Goal: Information Seeking & Learning: Check status

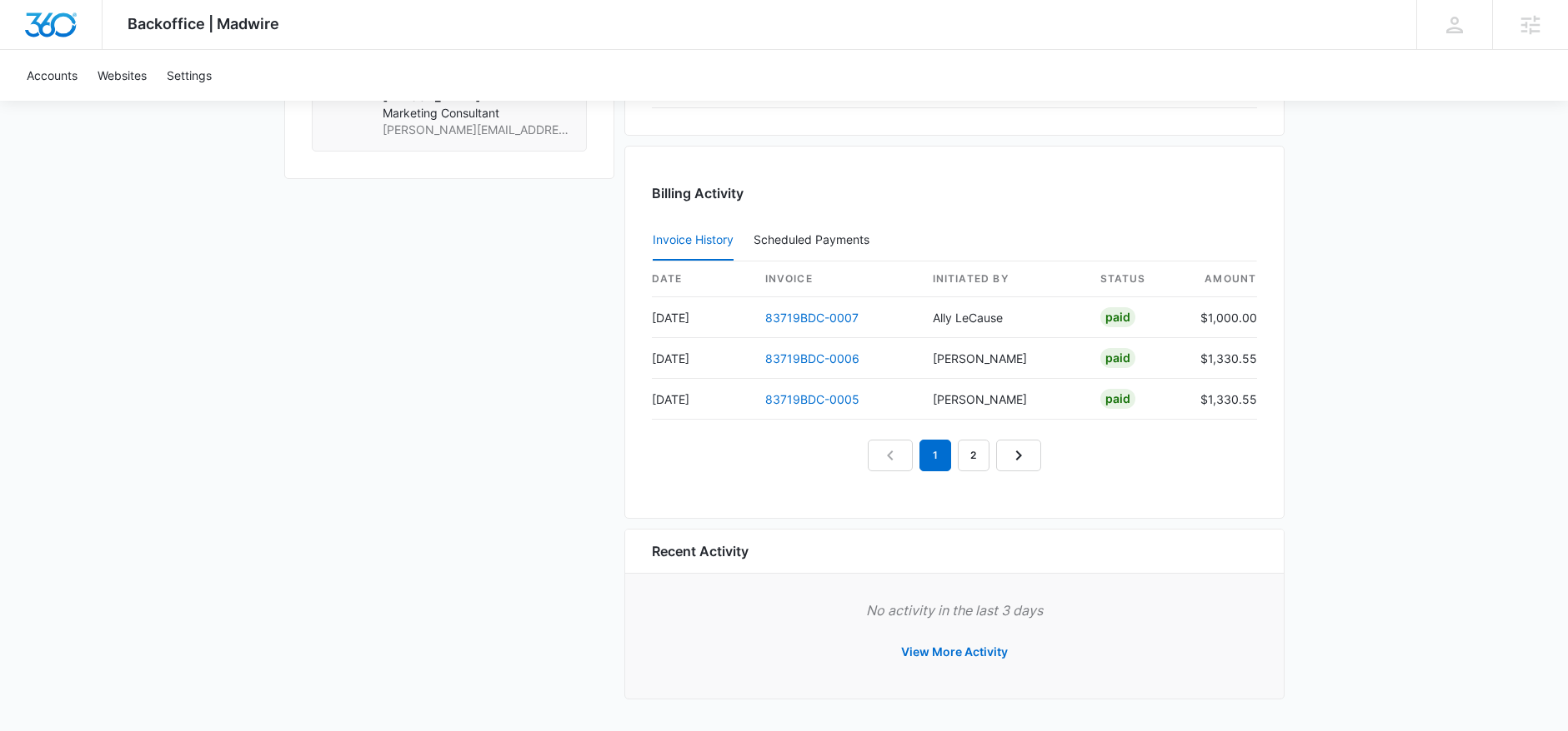
scroll to position [1510, 0]
click at [712, 488] on div "Billing Activity Invoice History Scheduled Payments 0 date invoice Initiated By…" at bounding box center [954, 336] width 660 height 374
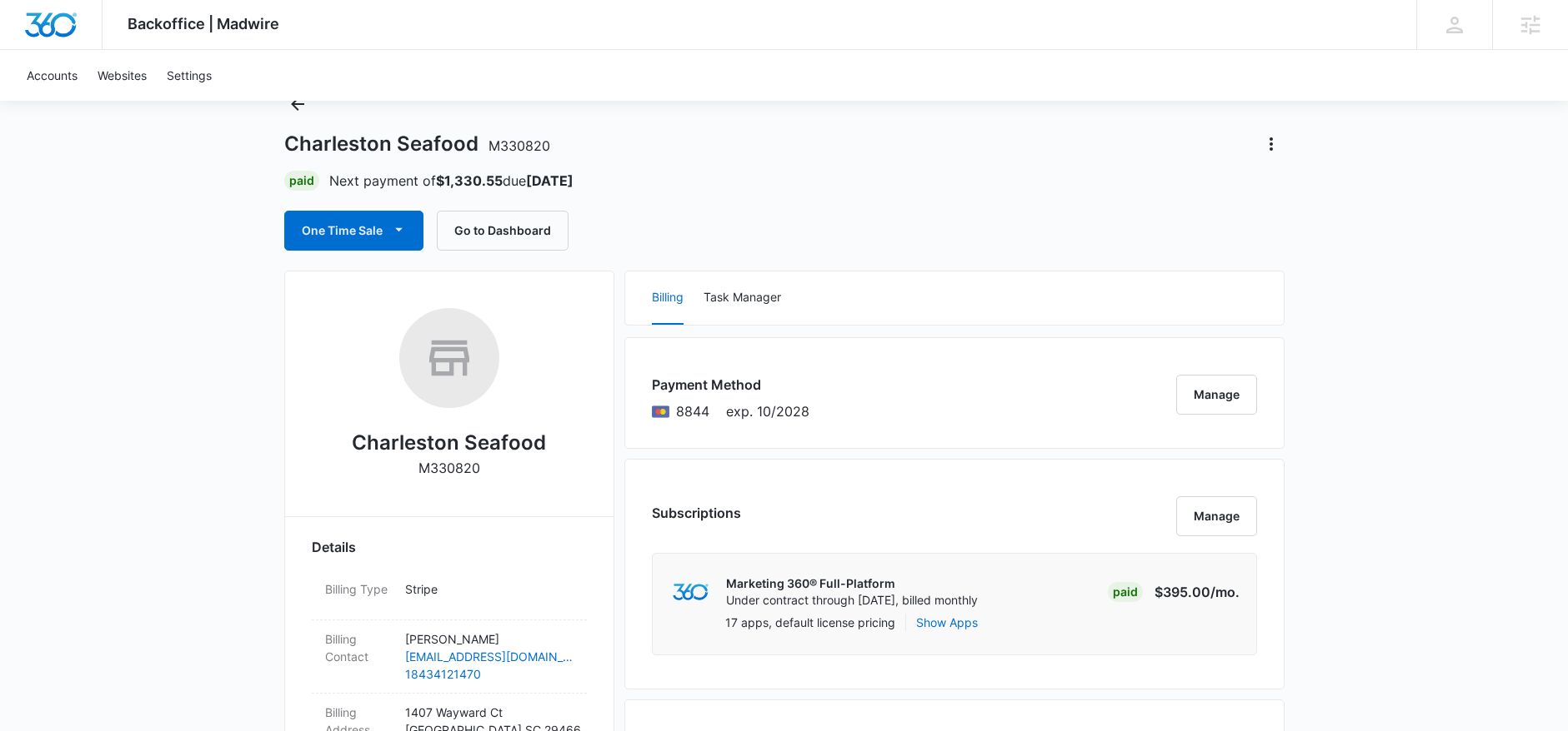
scroll to position [63, 0]
click at [366, 217] on button "One Time Sale" at bounding box center [353, 232] width 139 height 40
click at [377, 296] on button "Run One-Time Payment" at bounding box center [411, 287] width 252 height 31
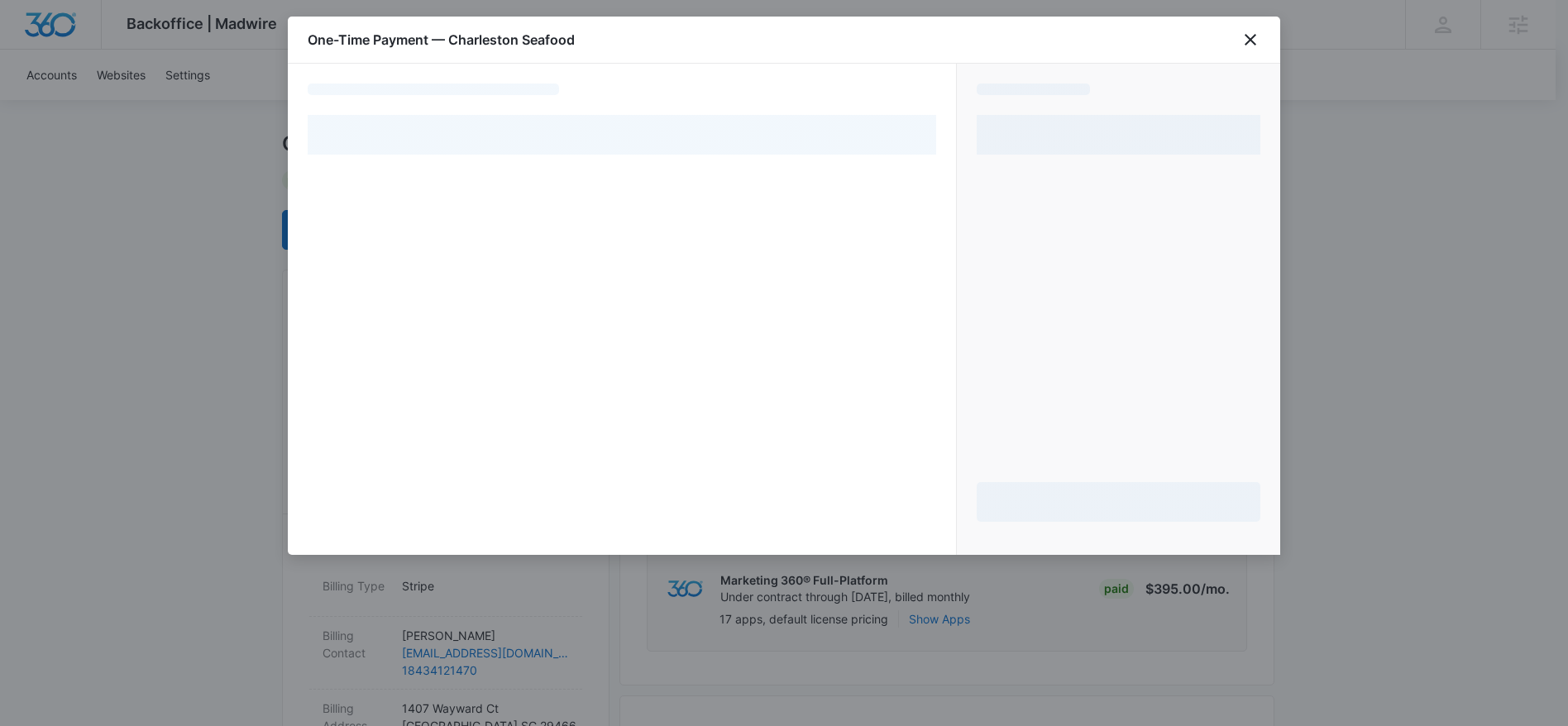
select select "pm_1RPQZxA4n8RTgNjUolS7SGvI"
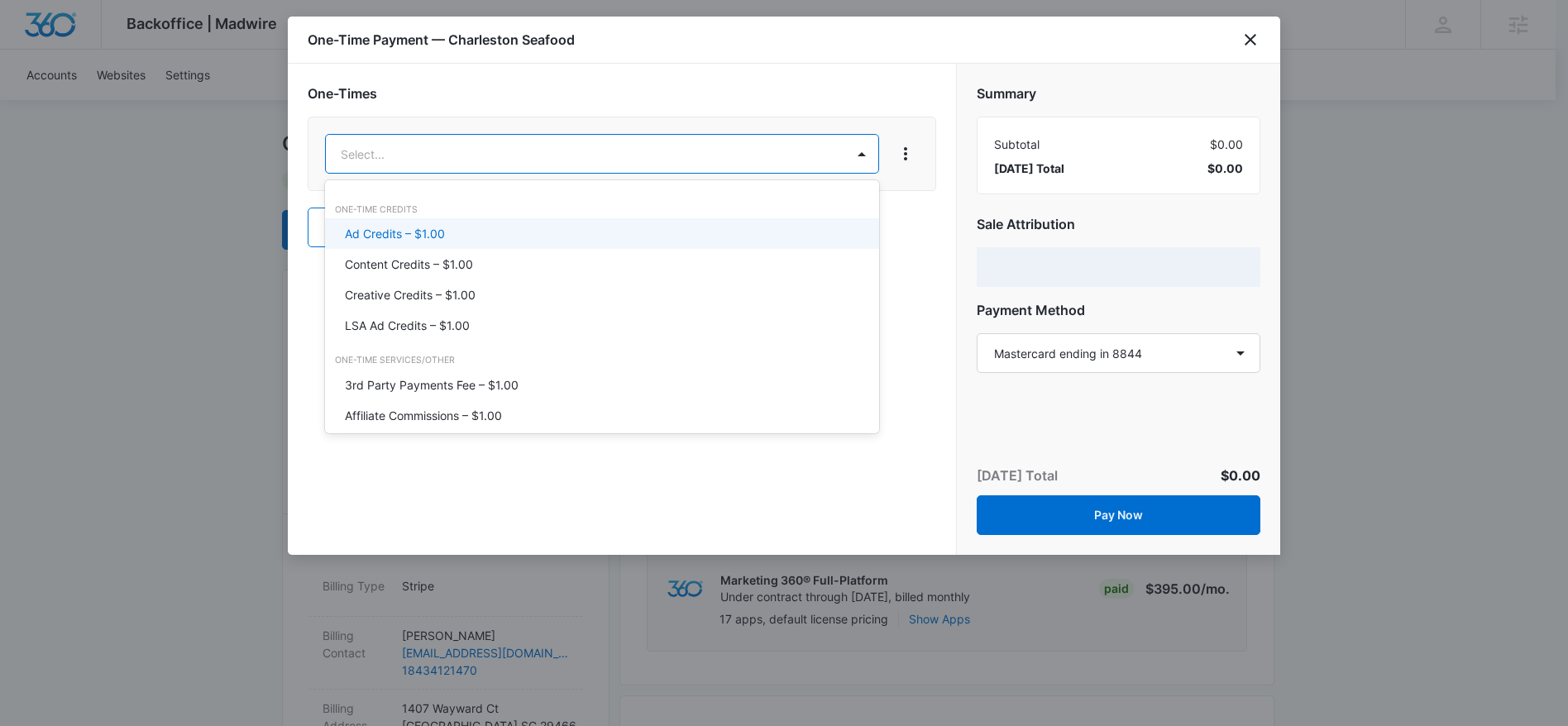
click at [442, 232] on p "Ad Credits – $1.00" at bounding box center [395, 233] width 100 height 17
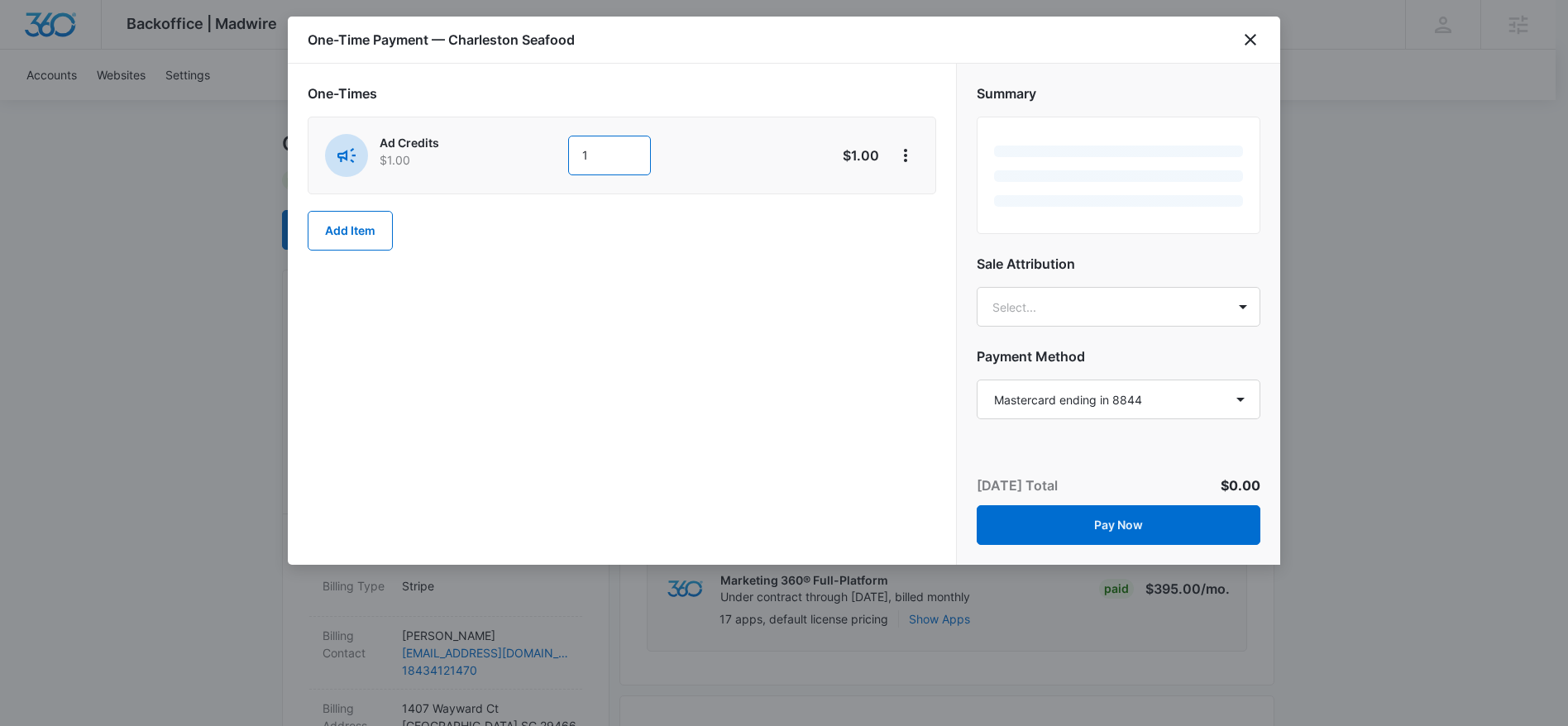
click at [630, 153] on input "1" at bounding box center [609, 155] width 83 height 40
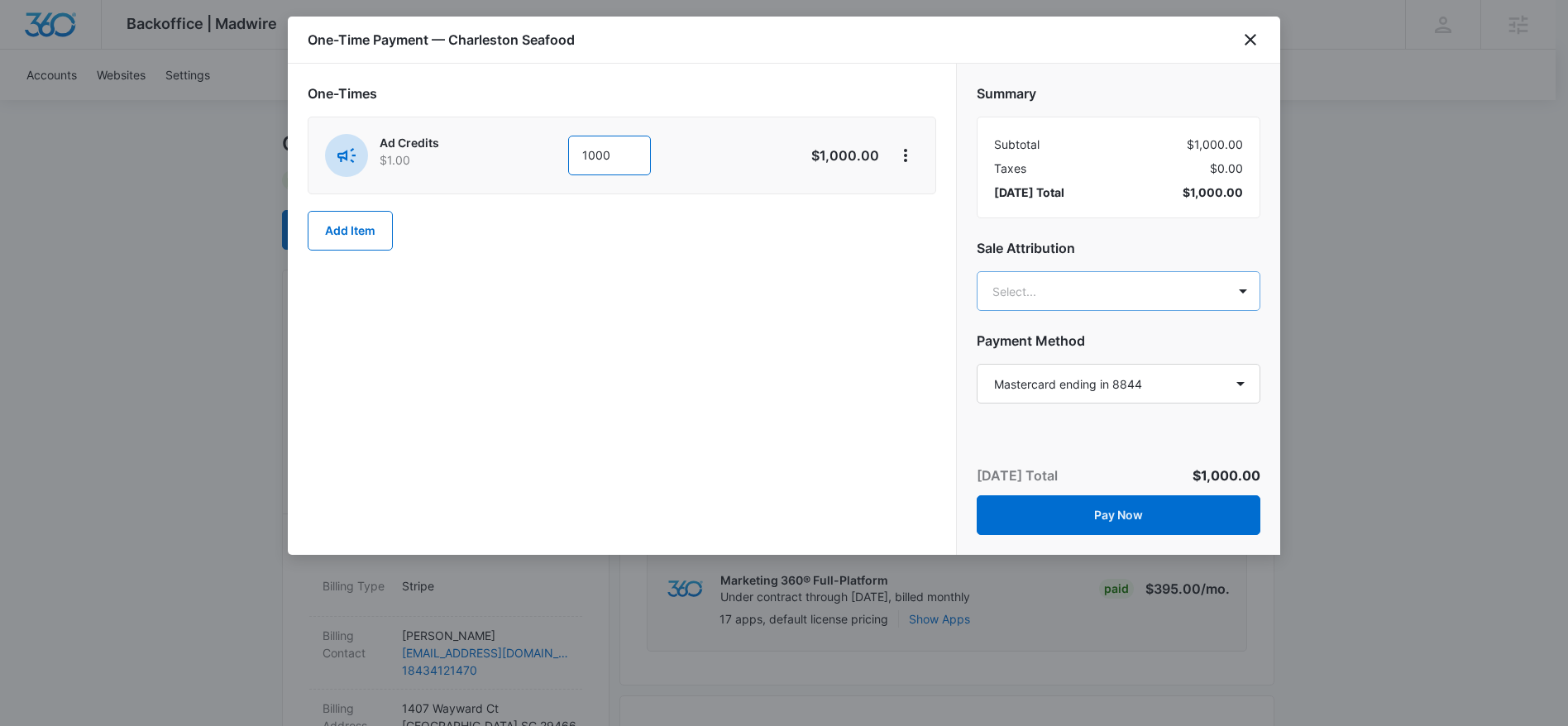
type input "1000"
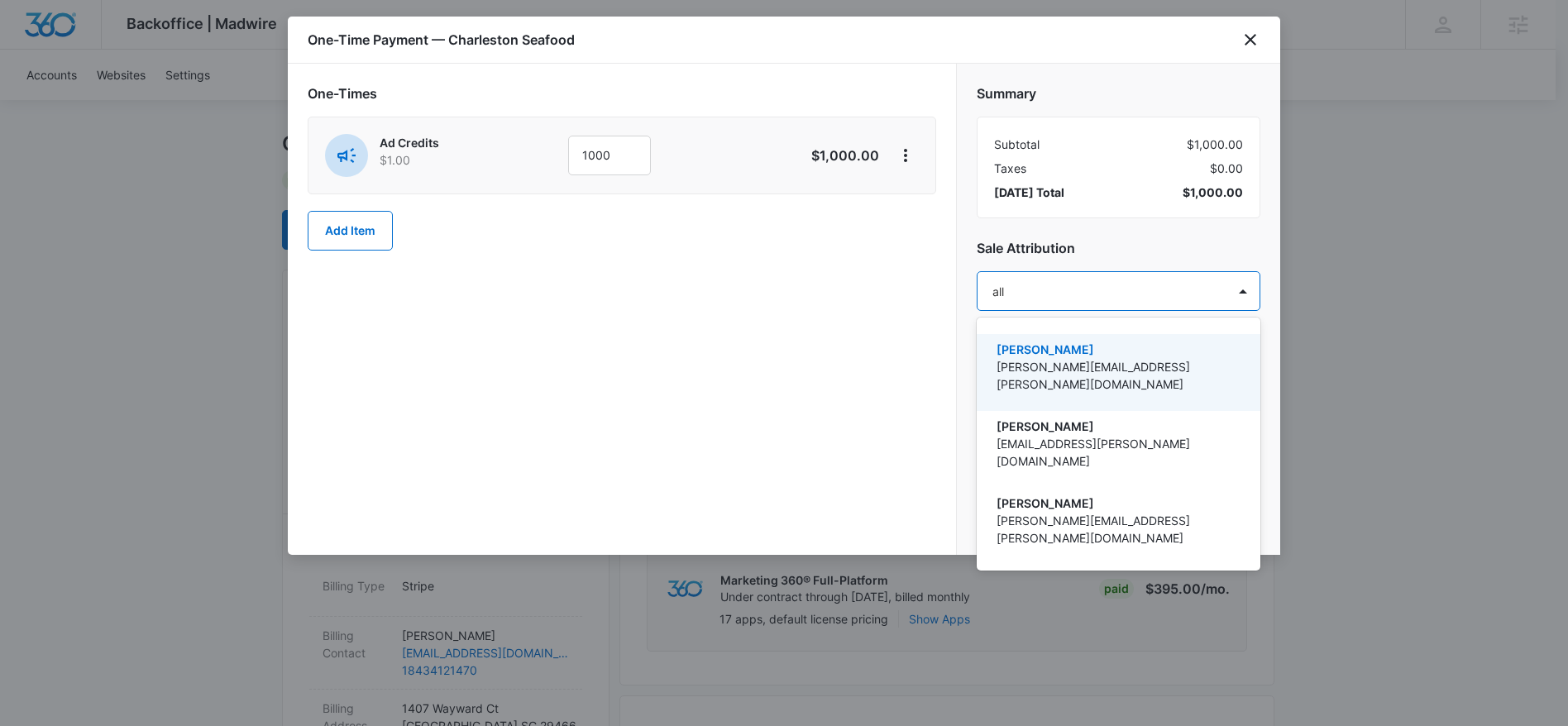
type input "ally"
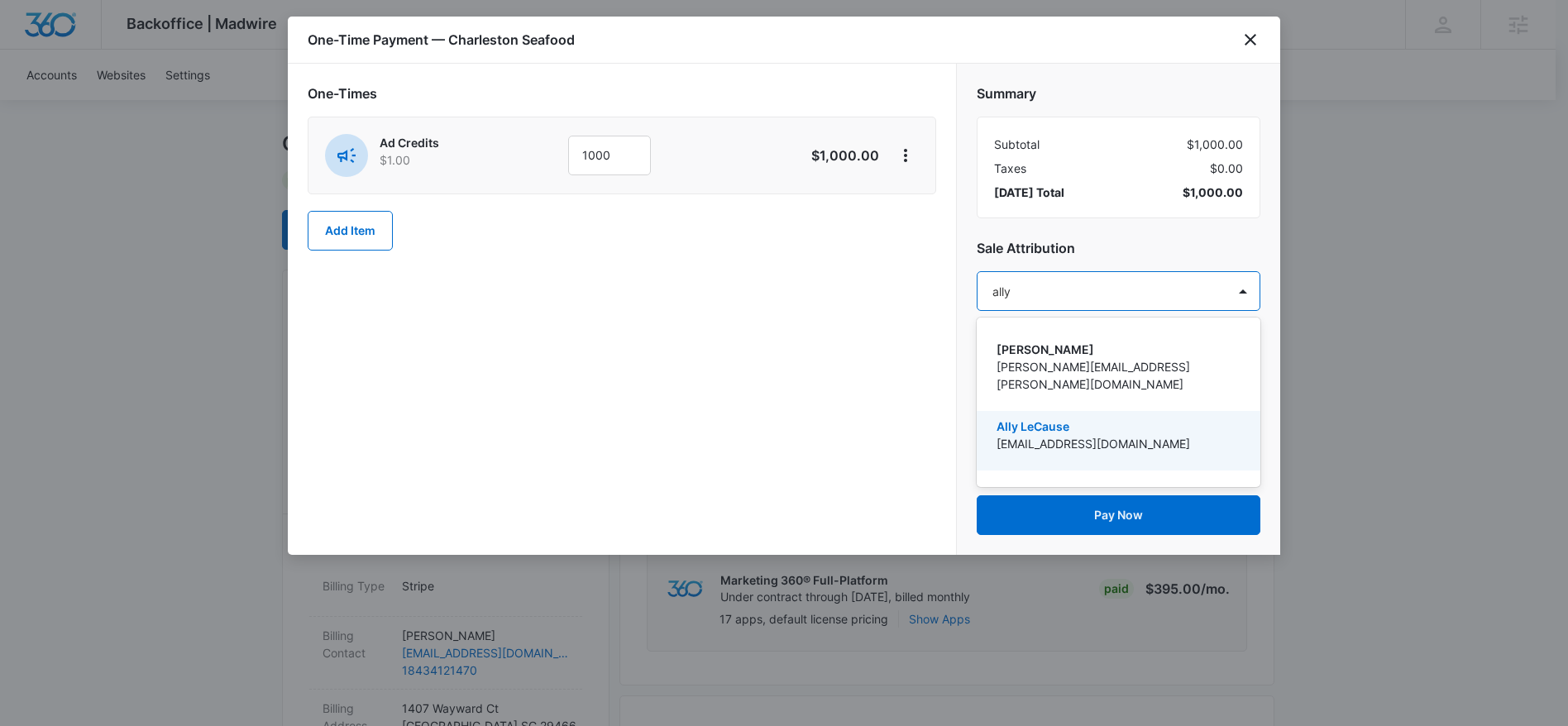
click at [1040, 417] on p "Ally LeCause" at bounding box center [1117, 425] width 241 height 17
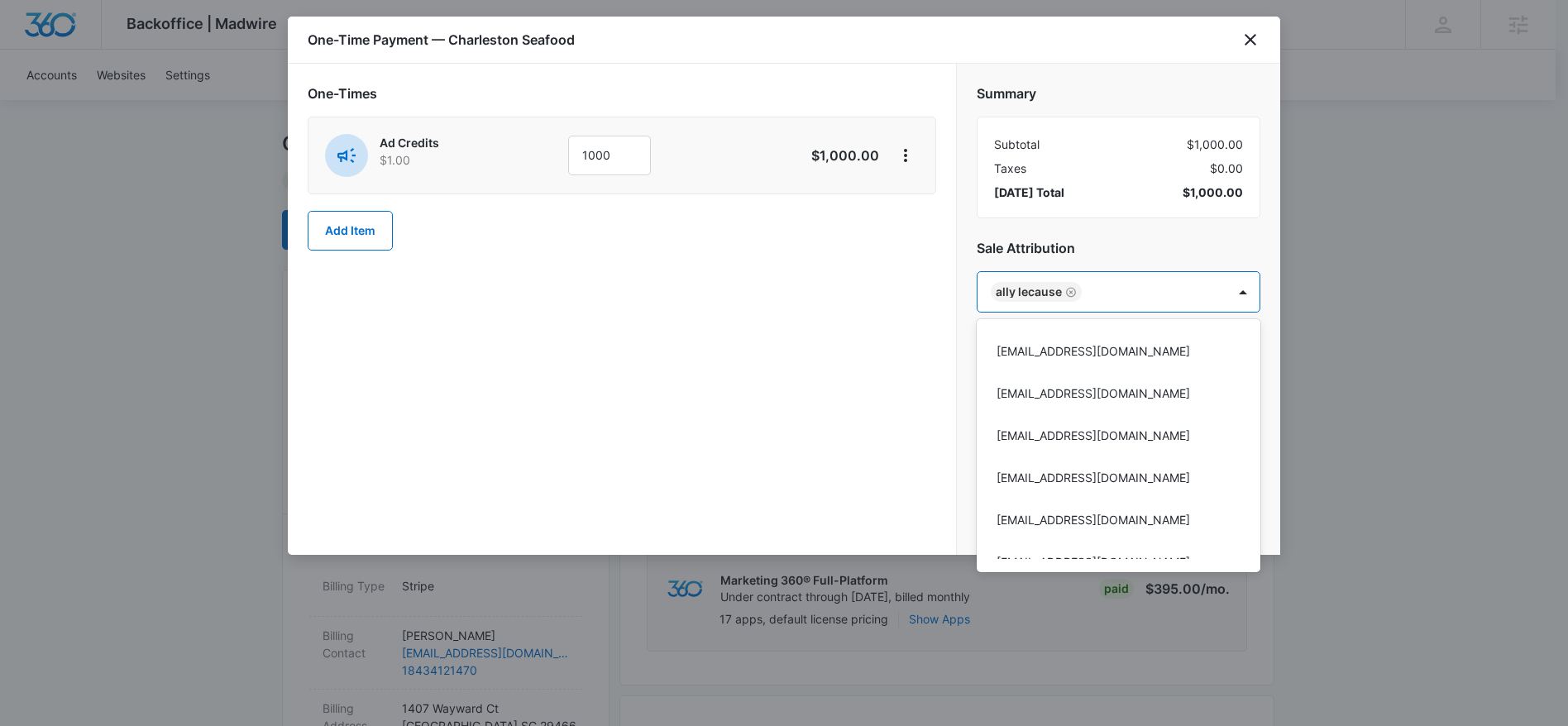
click at [899, 316] on div at bounding box center [784, 363] width 1568 height 726
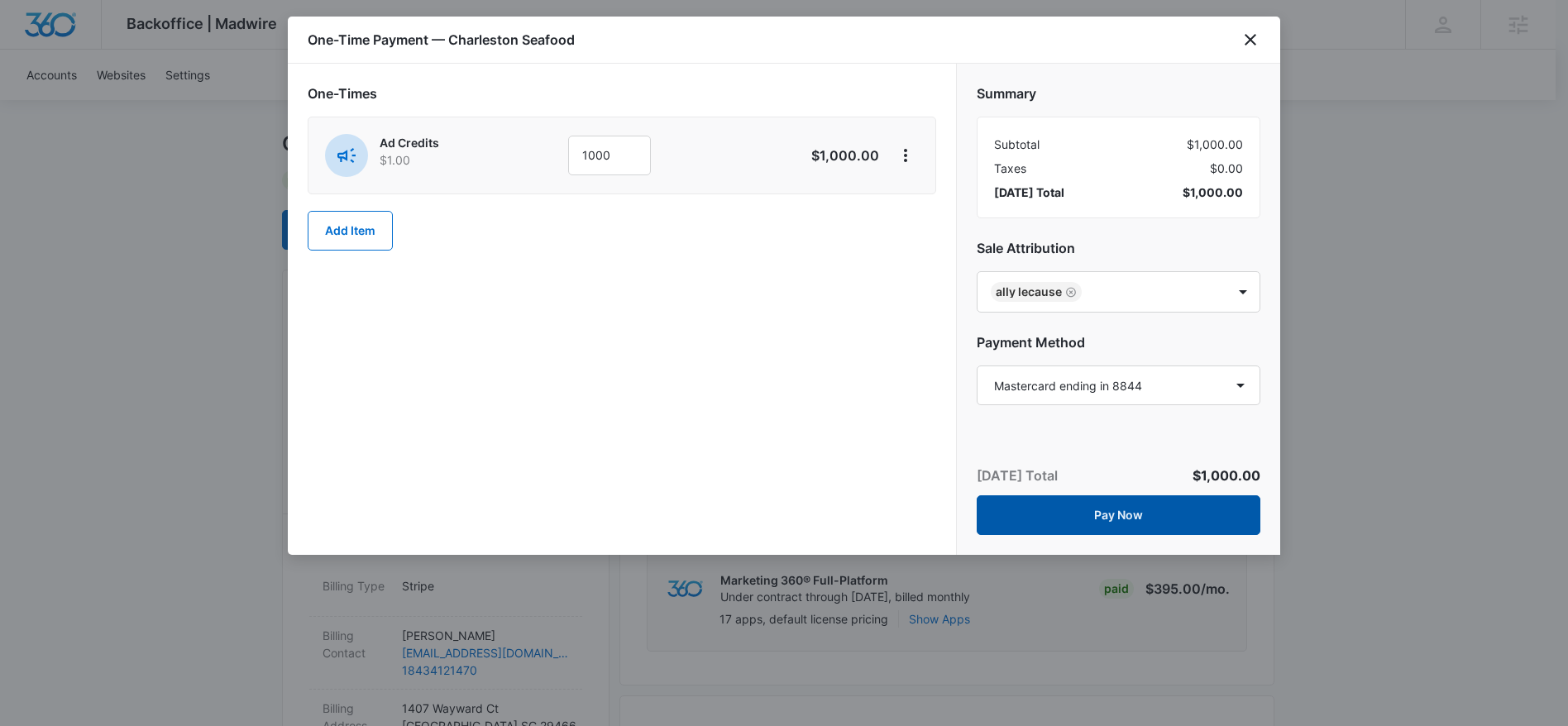
click at [1083, 510] on button "Pay Now" at bounding box center [1118, 516] width 283 height 40
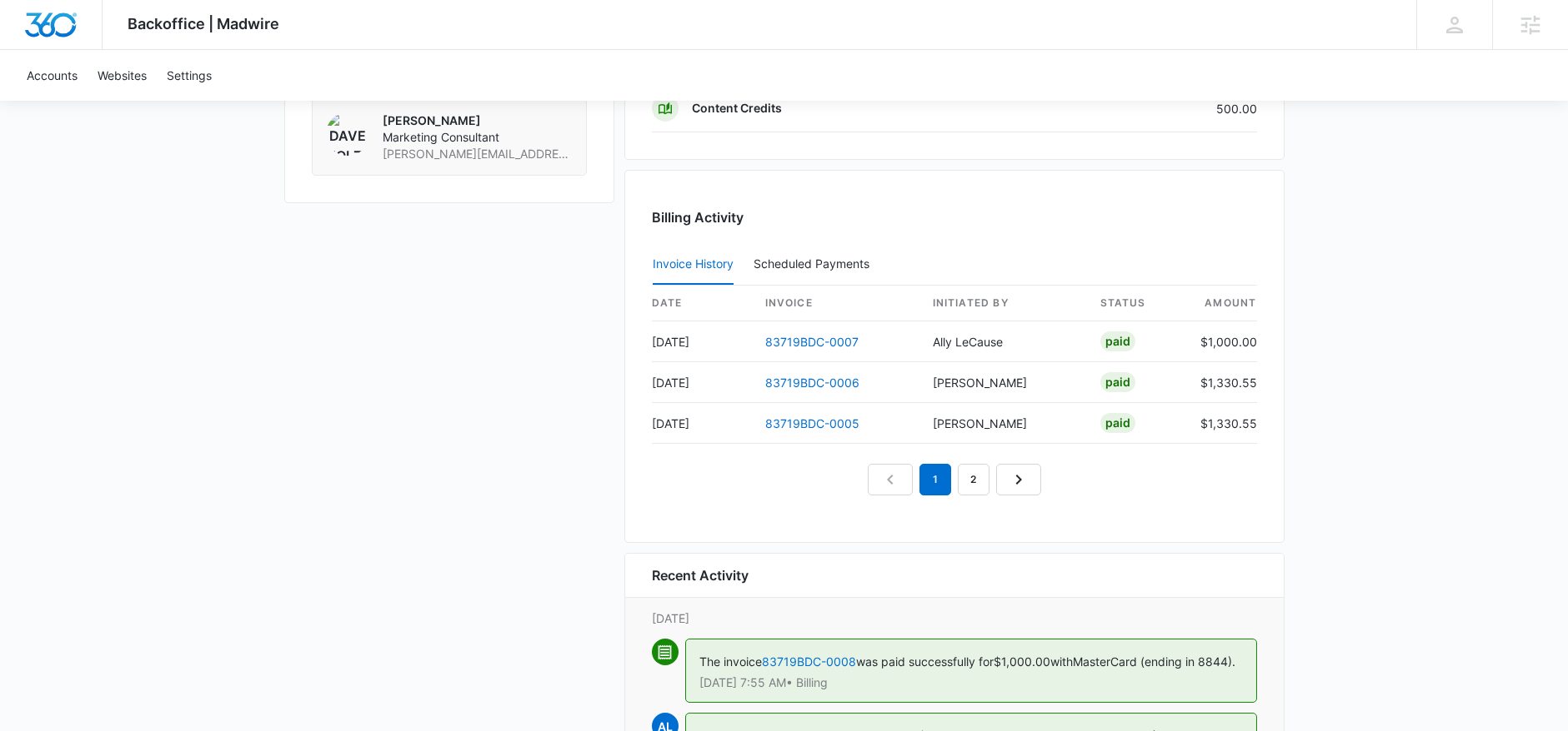
scroll to position [1616, 0]
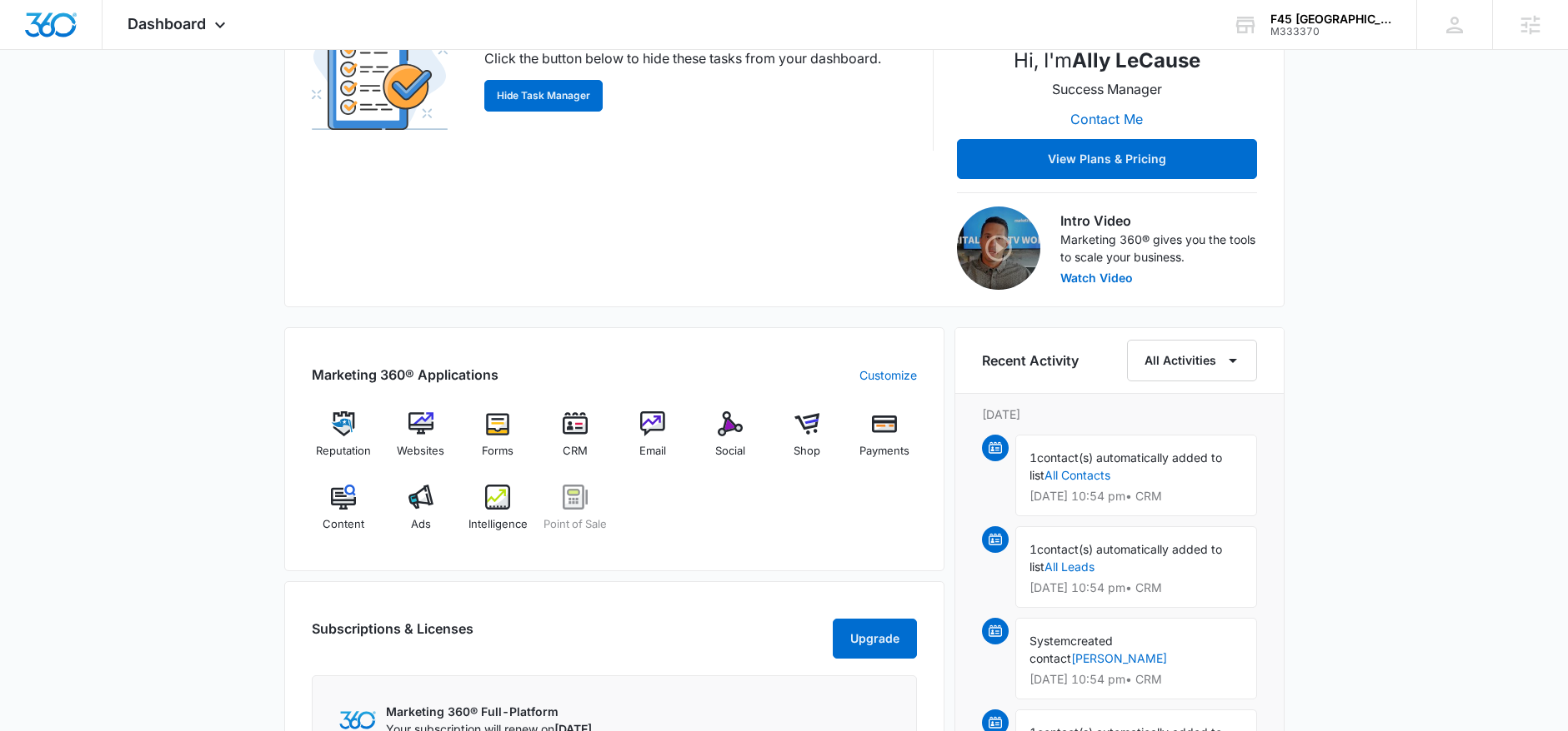
scroll to position [566, 0]
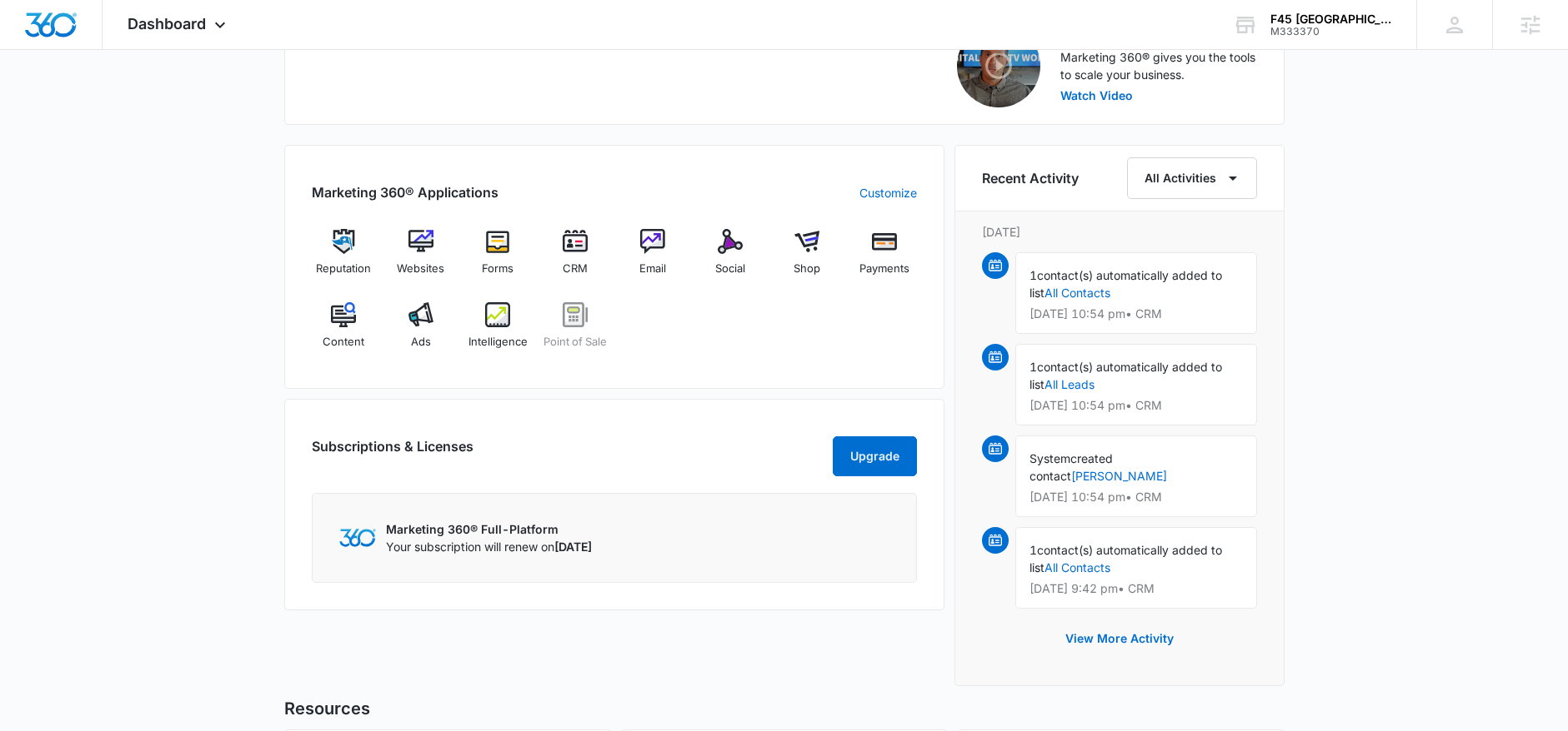
click at [426, 389] on div "Marketing 360® Applications Customize Reputation Websites Forms CRM Email Socia…" at bounding box center [614, 267] width 660 height 244
click at [434, 319] on div "Ads" at bounding box center [420, 332] width 64 height 60
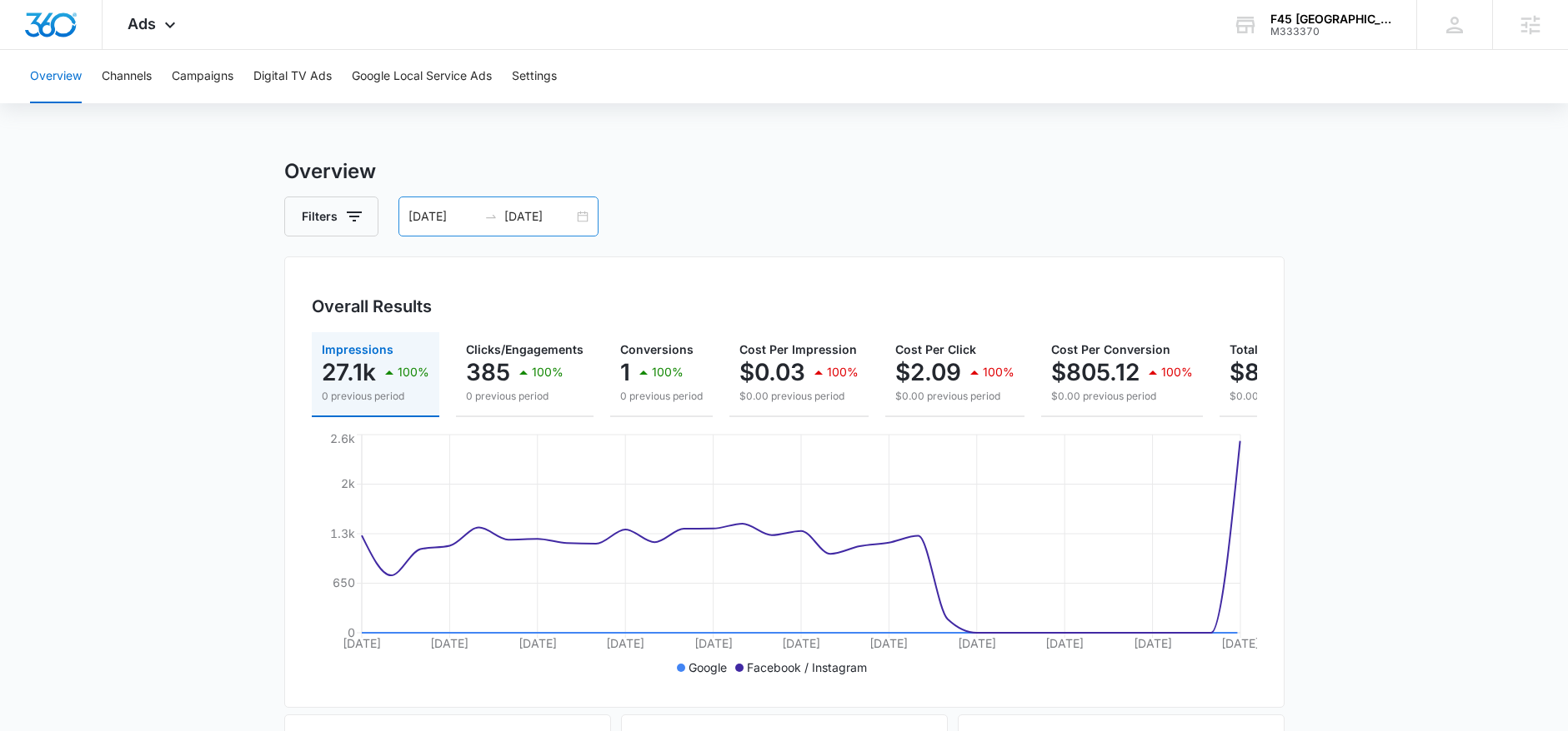
click at [478, 213] on div at bounding box center [491, 216] width 27 height 13
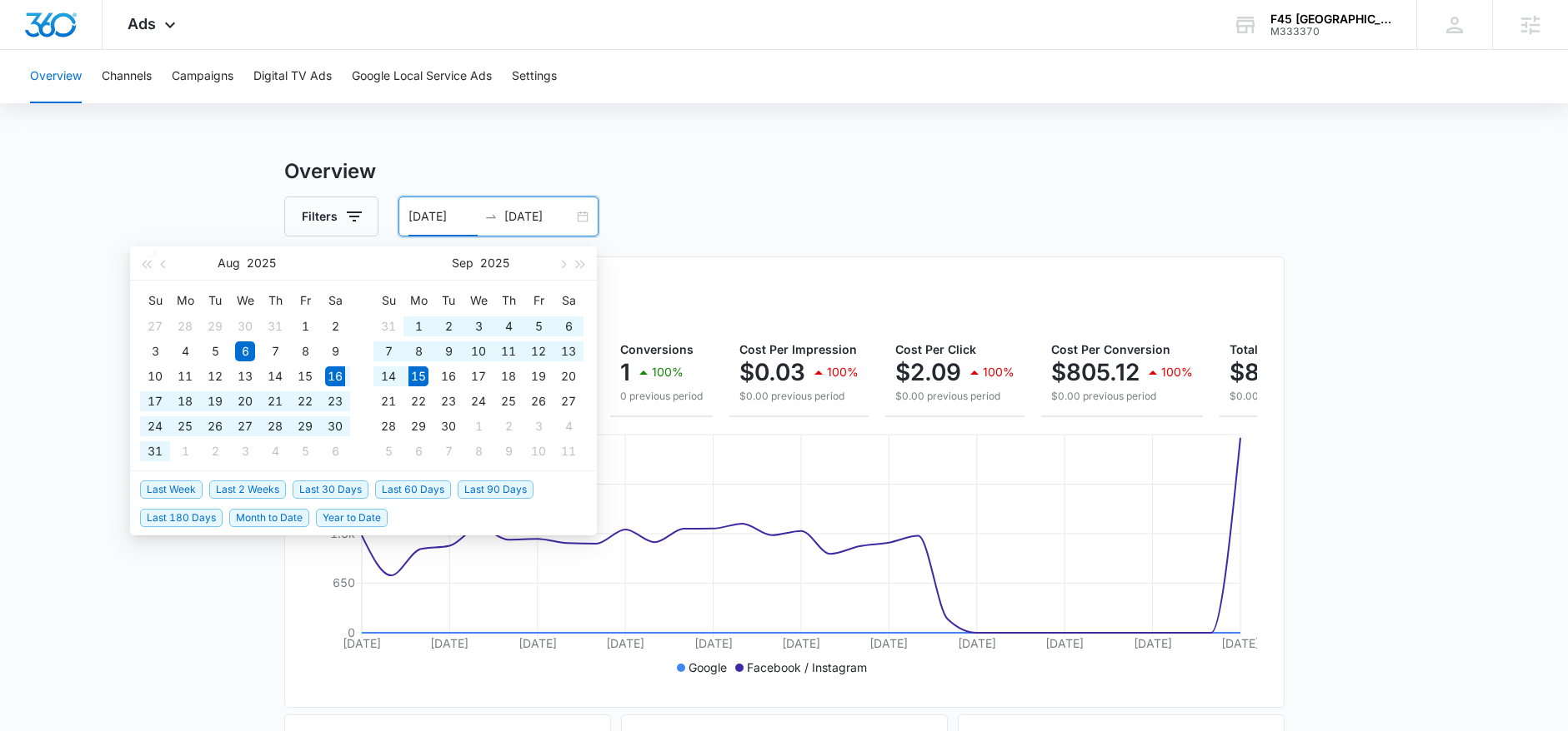
click at [351, 480] on span "Last 30 Days" at bounding box center [331, 489] width 75 height 18
type input "[DATE]"
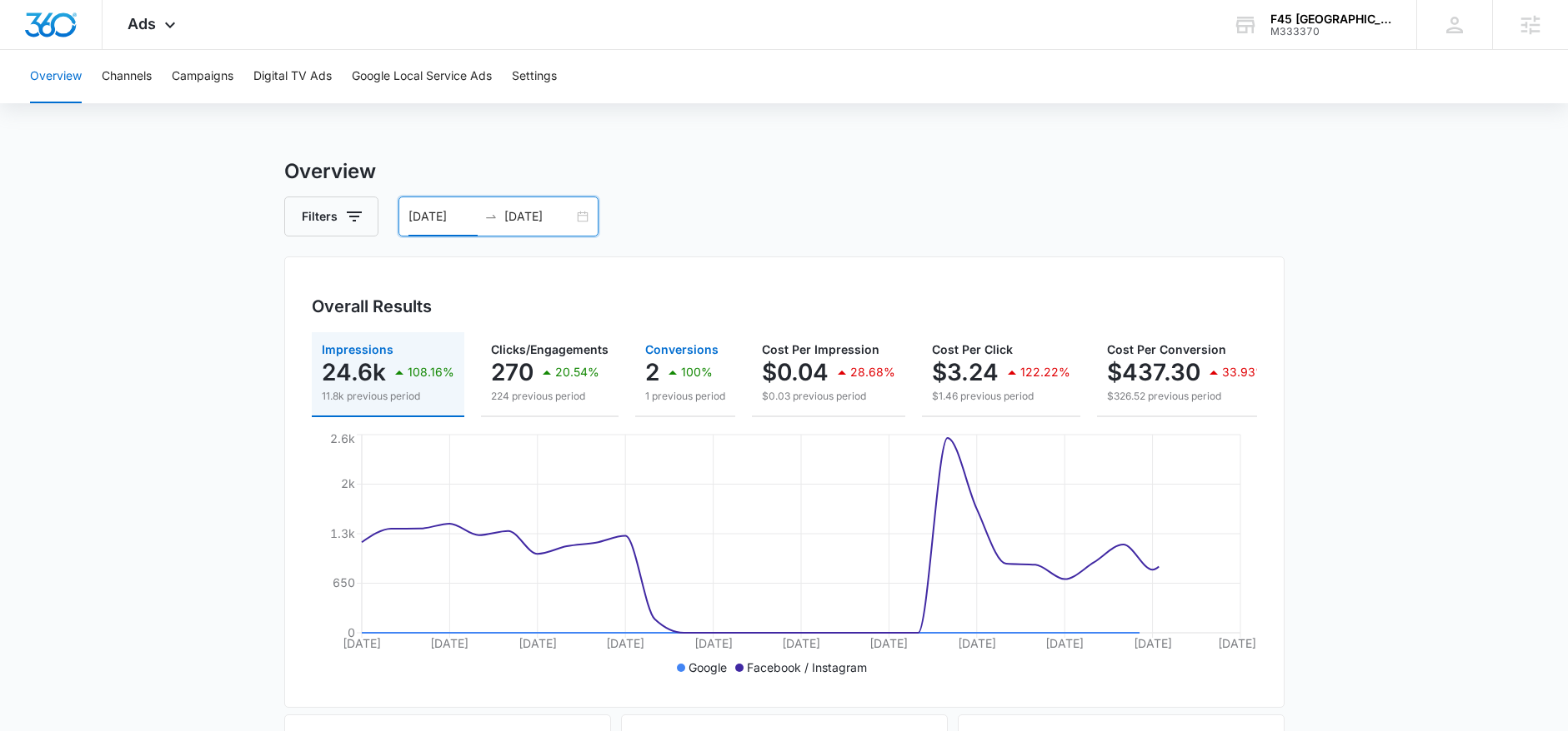
click at [690, 375] on p "100%" at bounding box center [696, 372] width 31 height 12
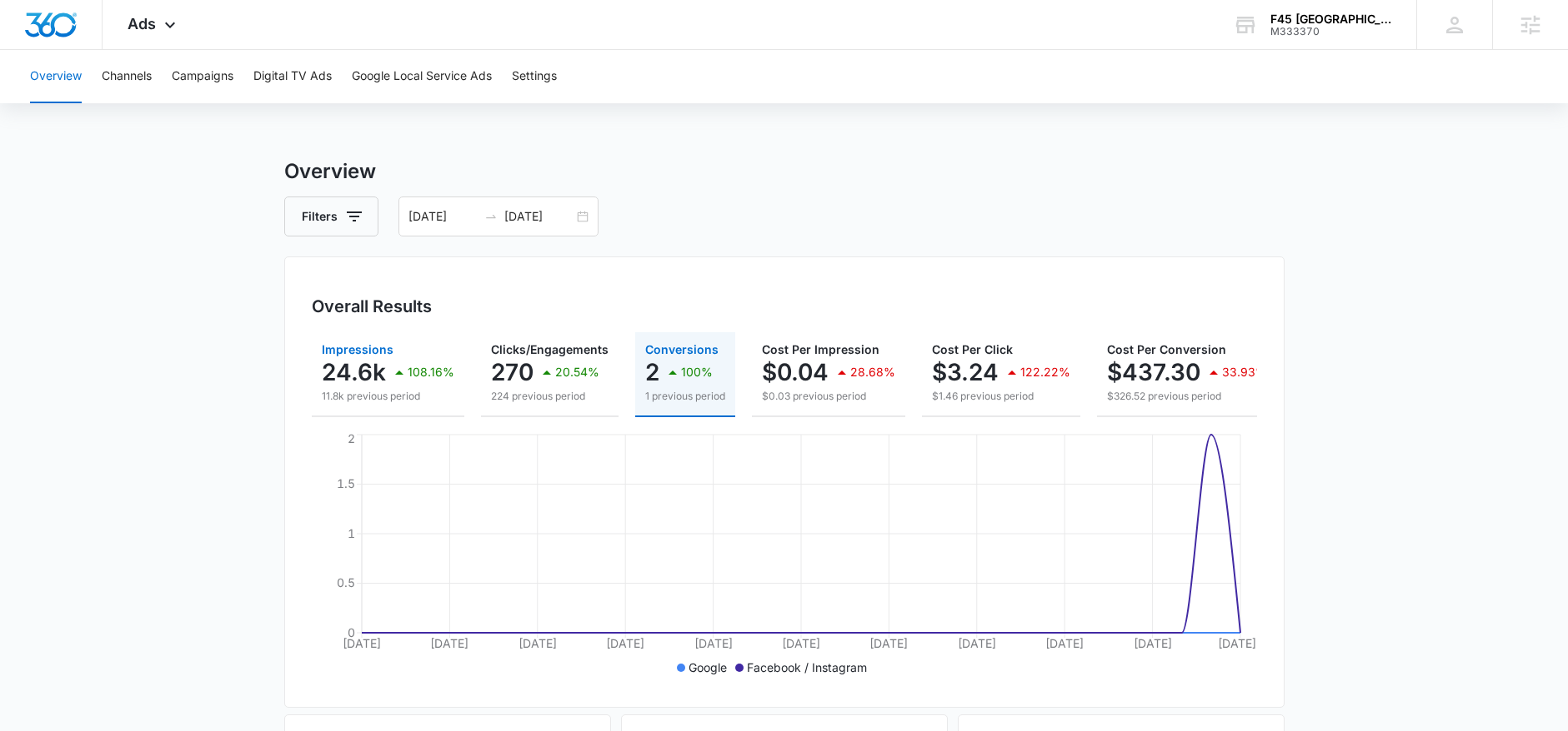
click at [403, 362] on icon "button" at bounding box center [399, 372] width 20 height 20
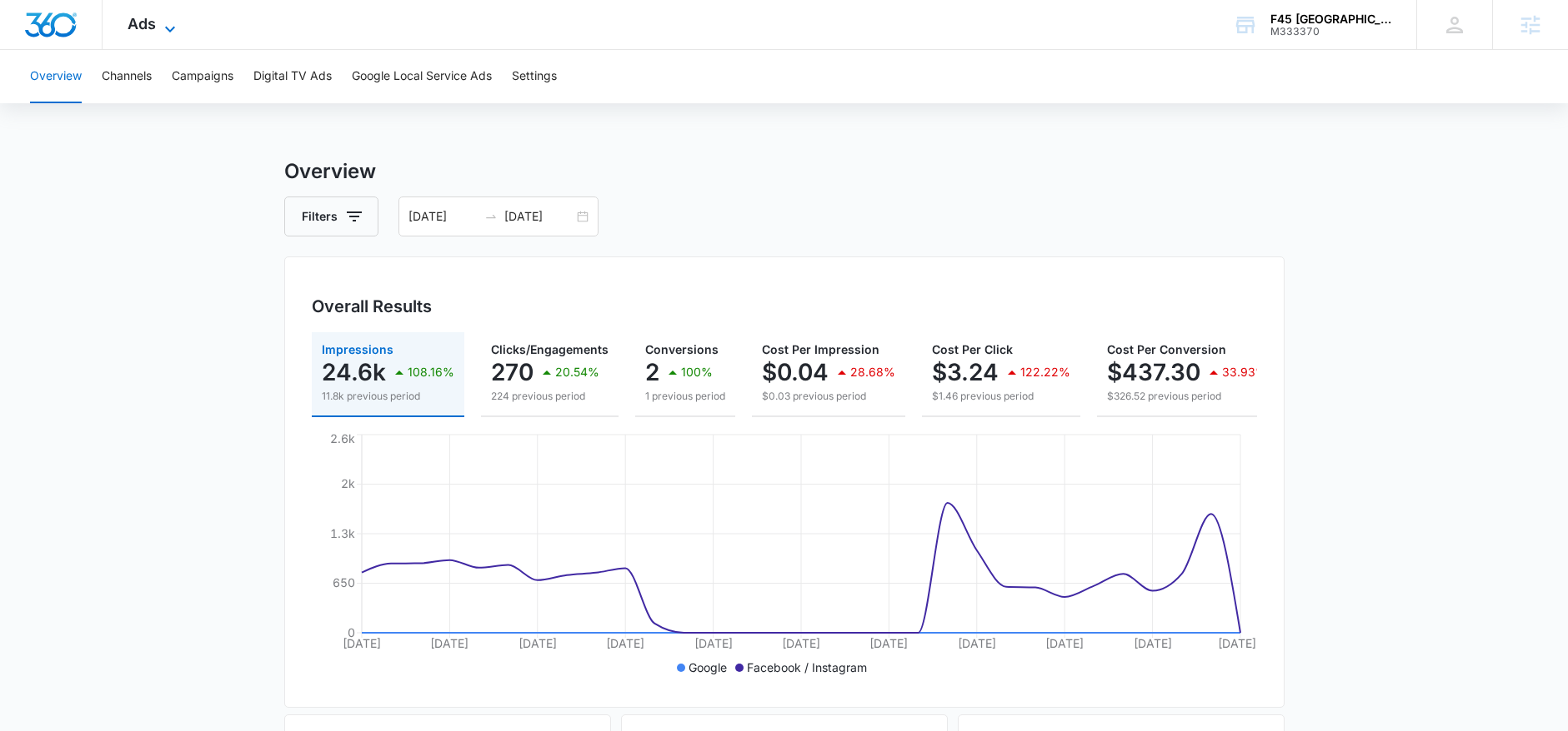
click at [129, 17] on span "Ads" at bounding box center [142, 23] width 29 height 17
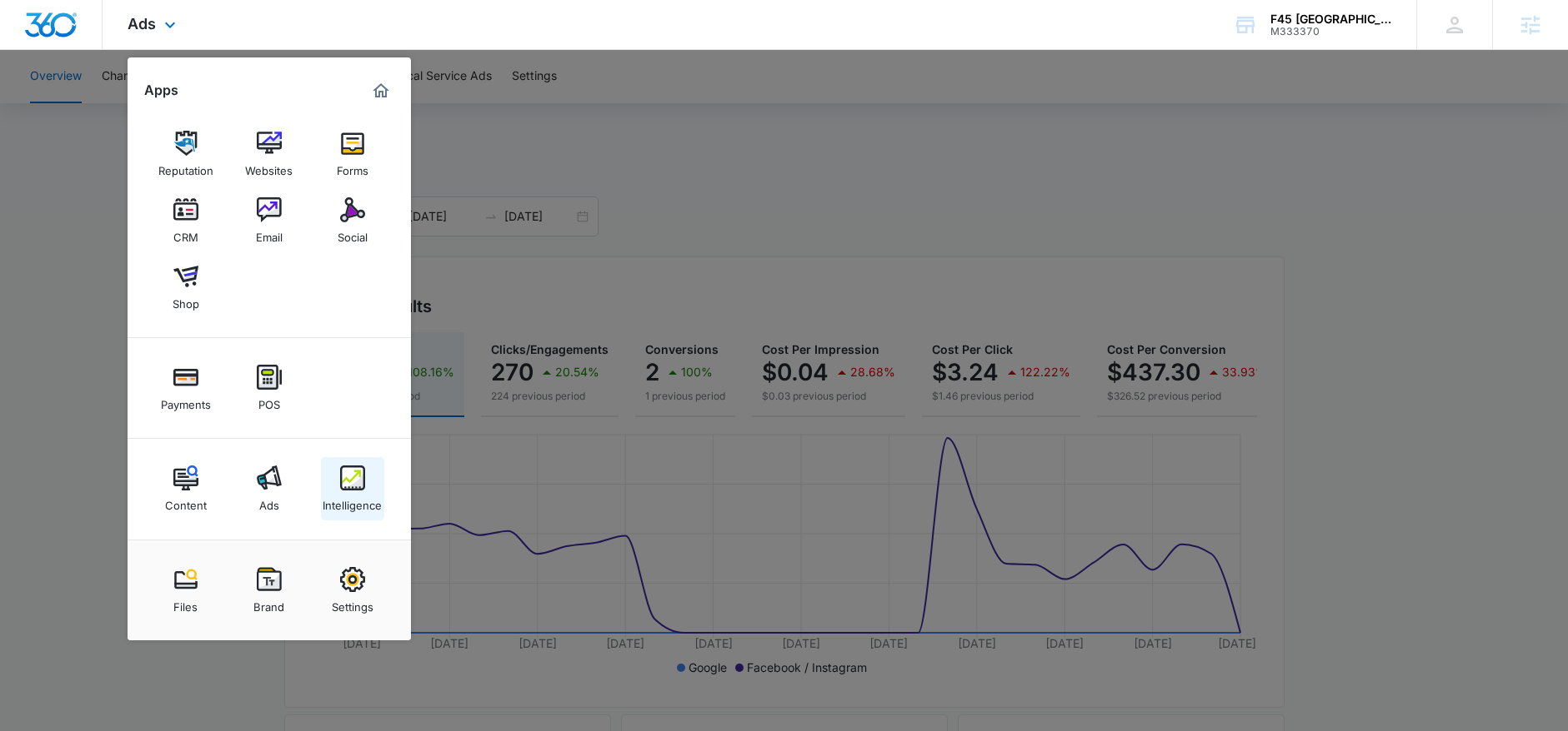
click at [347, 512] on div "Intelligence" at bounding box center [352, 501] width 59 height 22
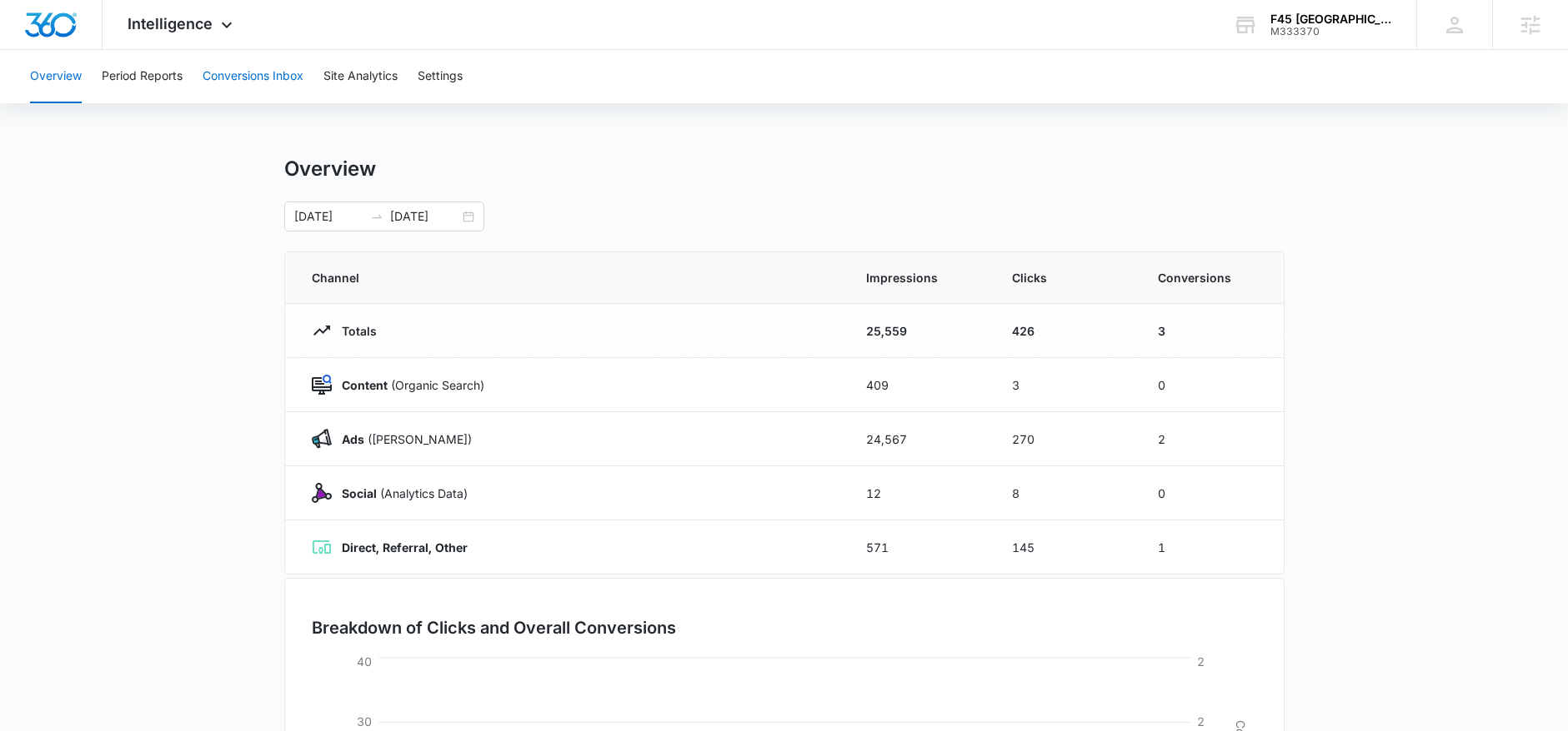
click at [252, 91] on button "Conversions Inbox" at bounding box center [252, 76] width 101 height 53
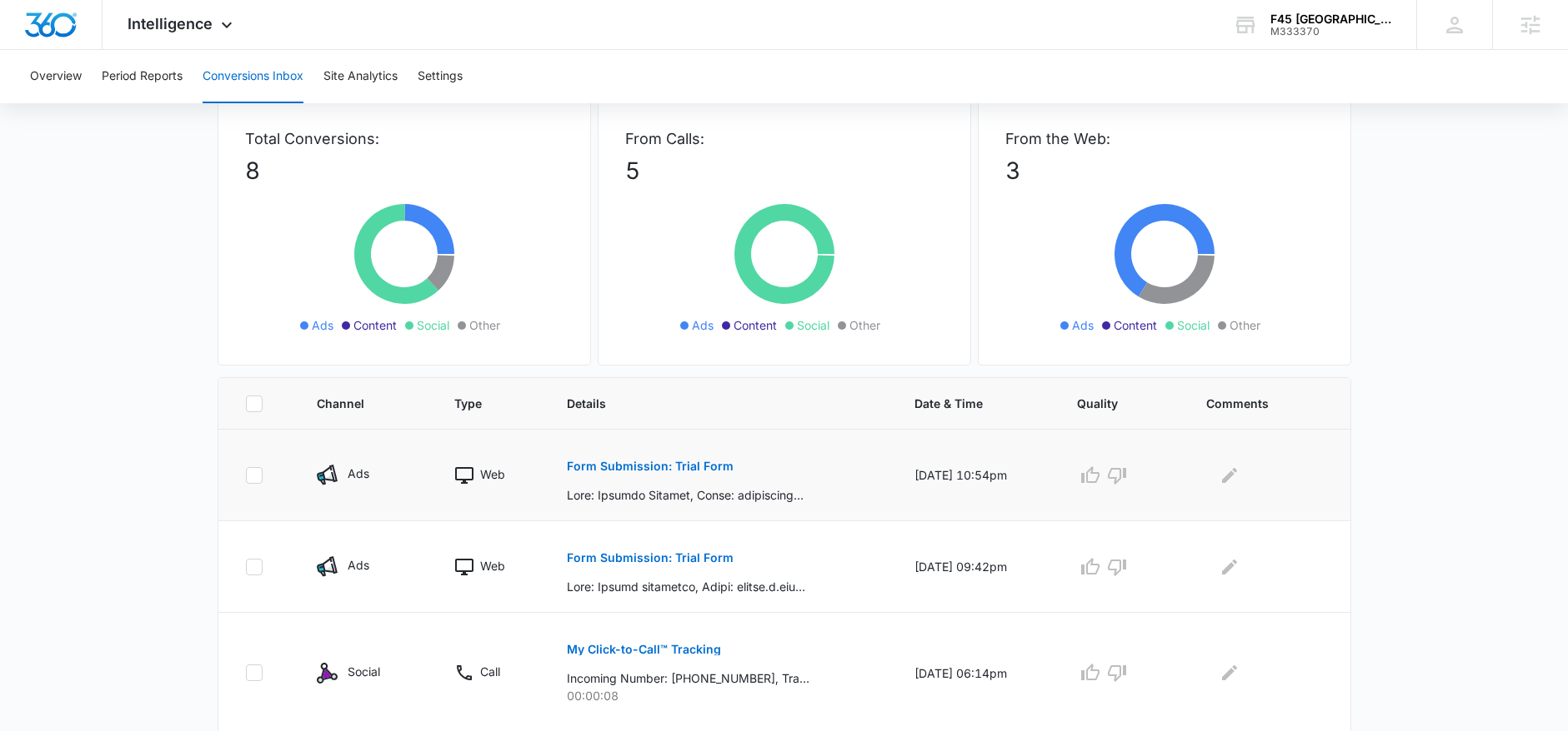
scroll to position [105, 0]
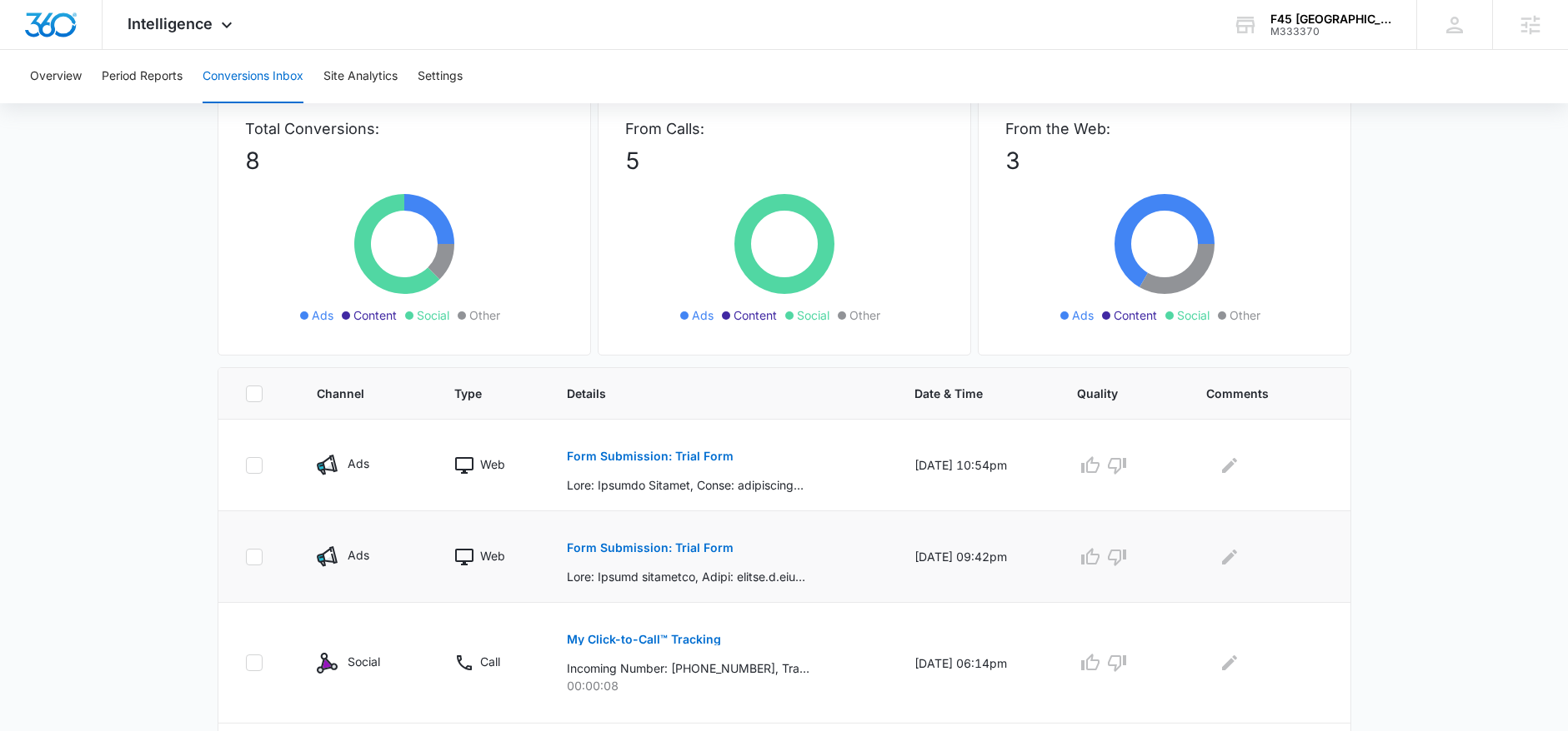
click at [611, 549] on p "Form Submission: Trial Form" at bounding box center [651, 548] width 167 height 12
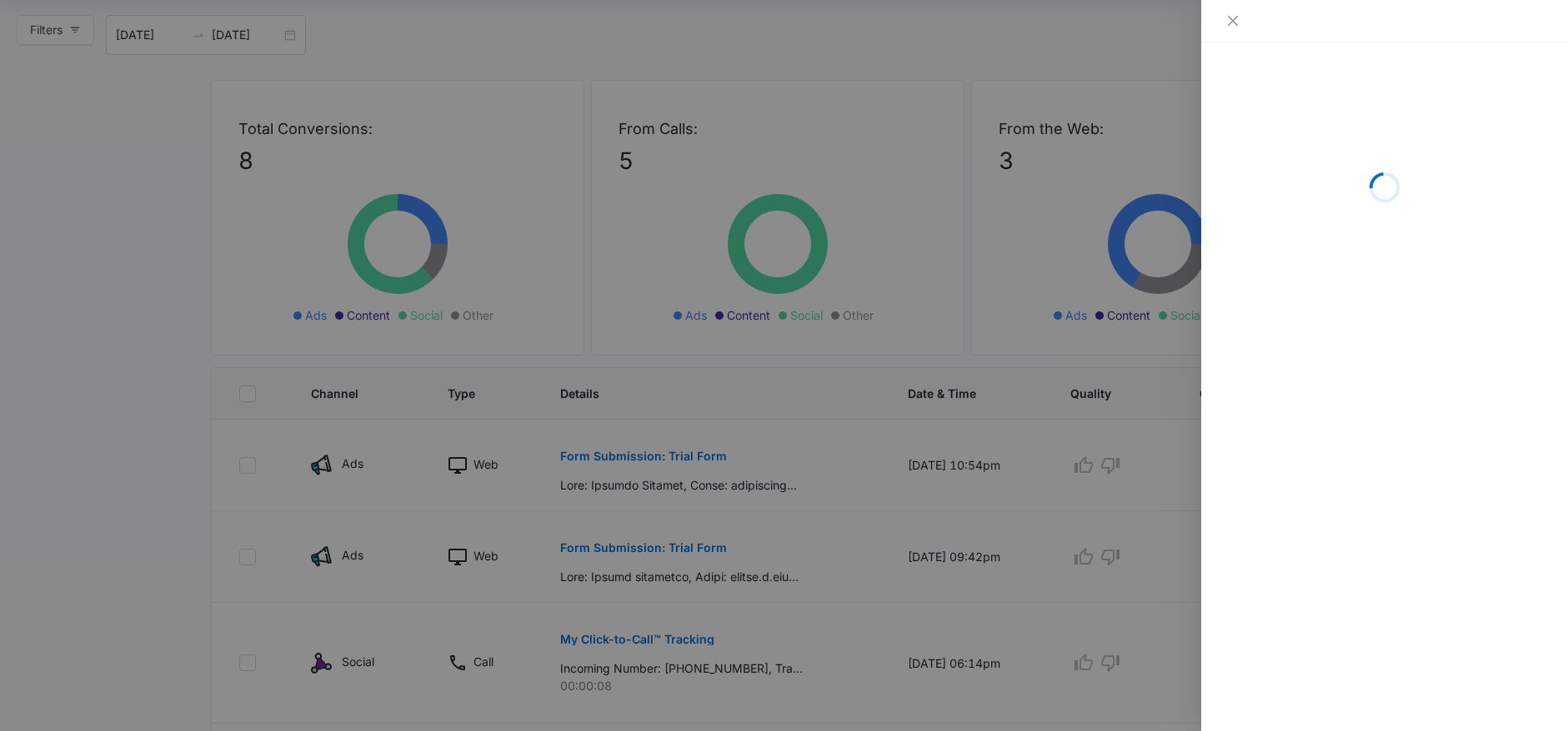
click at [612, 466] on div at bounding box center [784, 366] width 1568 height 731
